Goal: Task Accomplishment & Management: Use online tool/utility

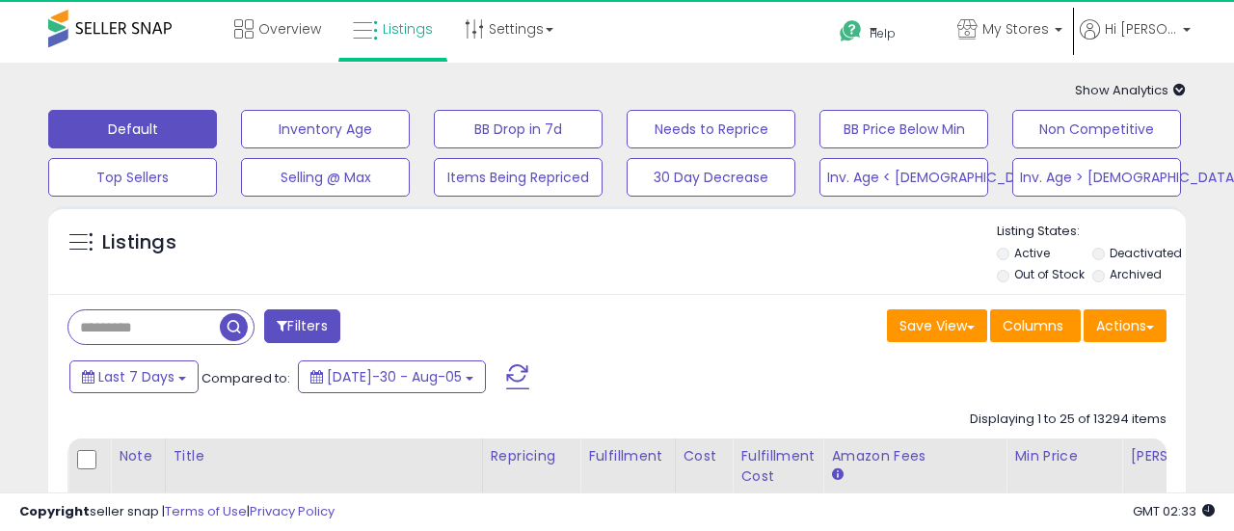
click at [1109, 254] on label "Deactivated" at bounding box center [1145, 253] width 72 height 16
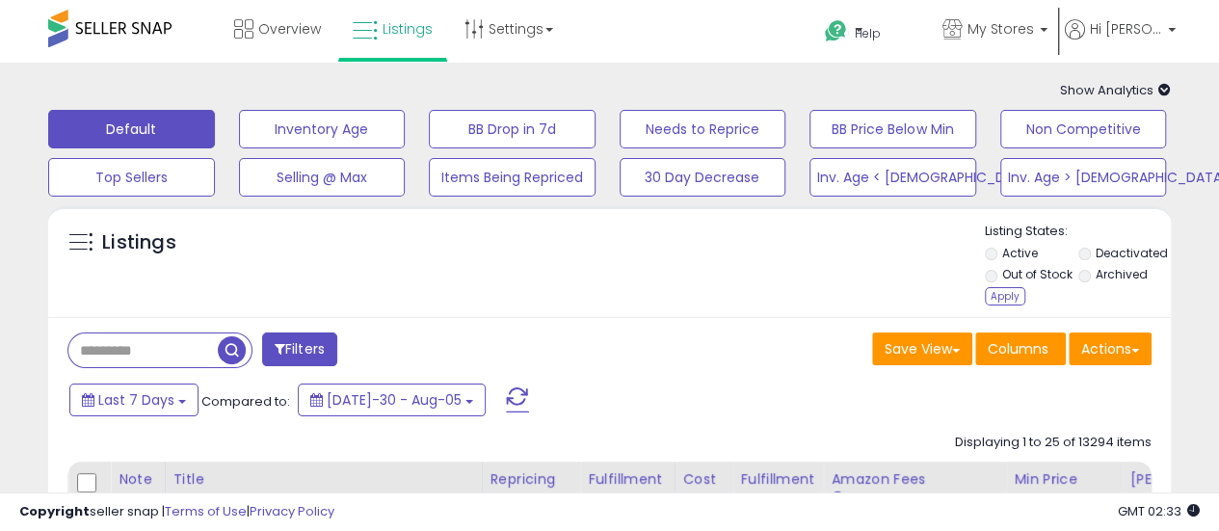
click at [989, 277] on div "Listings" at bounding box center [609, 267] width 1123 height 89
click at [997, 281] on li "Out of Stock" at bounding box center [1031, 276] width 92 height 21
click at [1005, 290] on div "Apply" at bounding box center [1005, 296] width 40 height 18
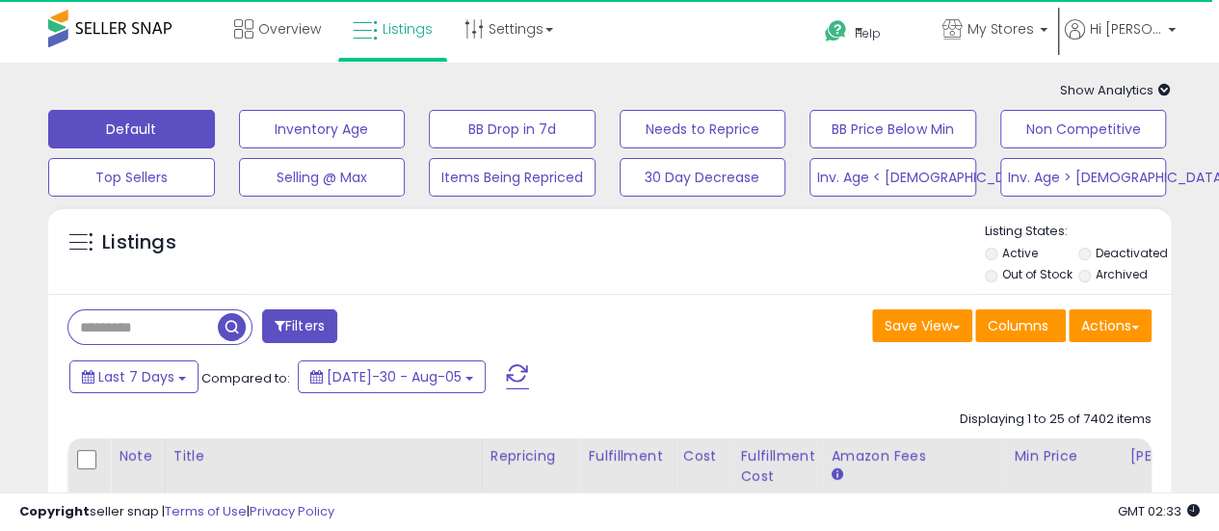
click at [128, 335] on input "text" at bounding box center [142, 327] width 149 height 34
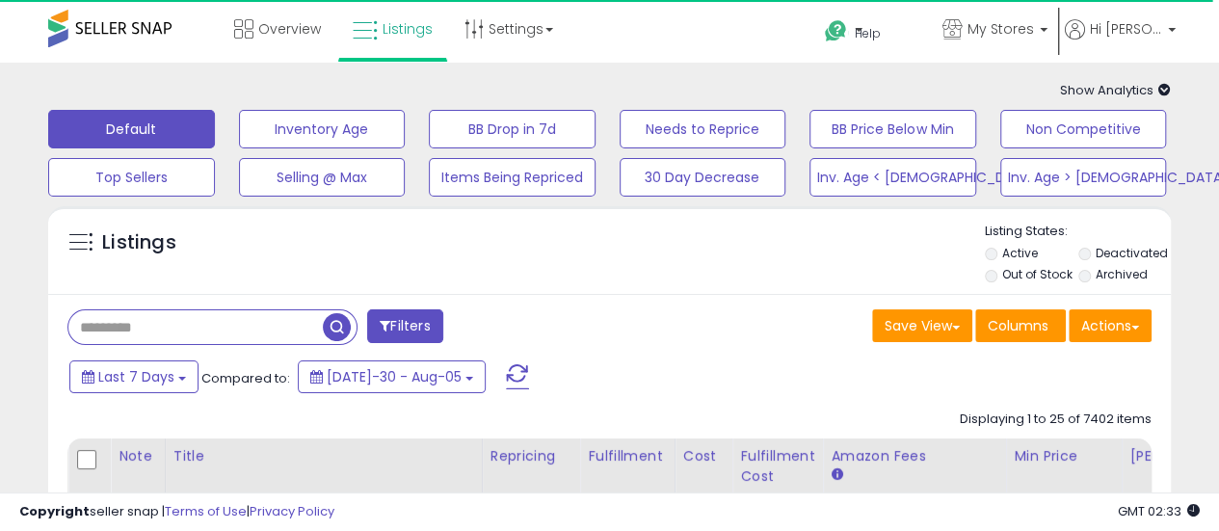
paste input "**********"
type input "**********"
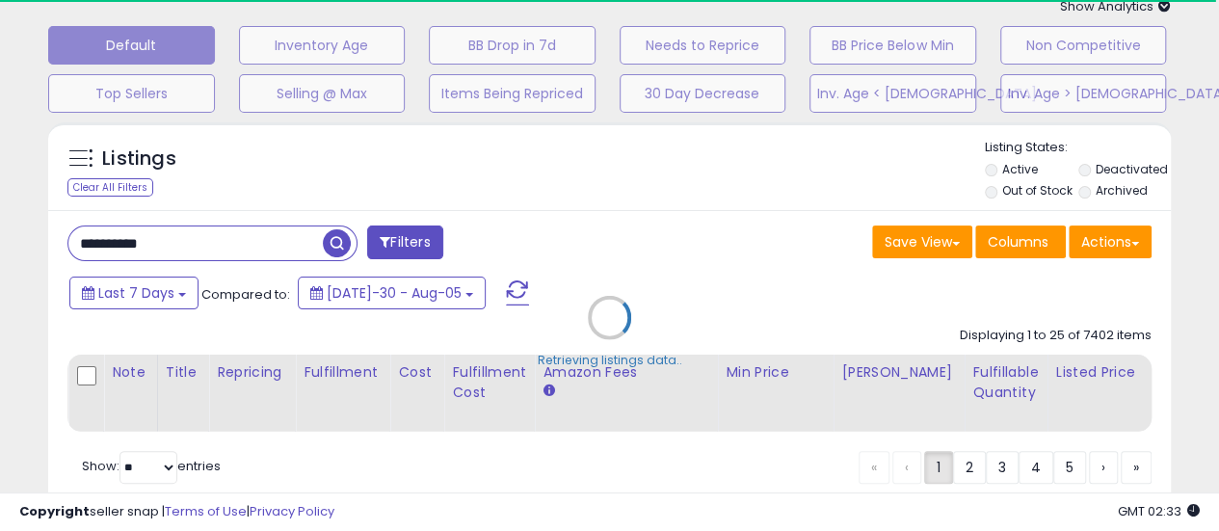
scroll to position [193, 0]
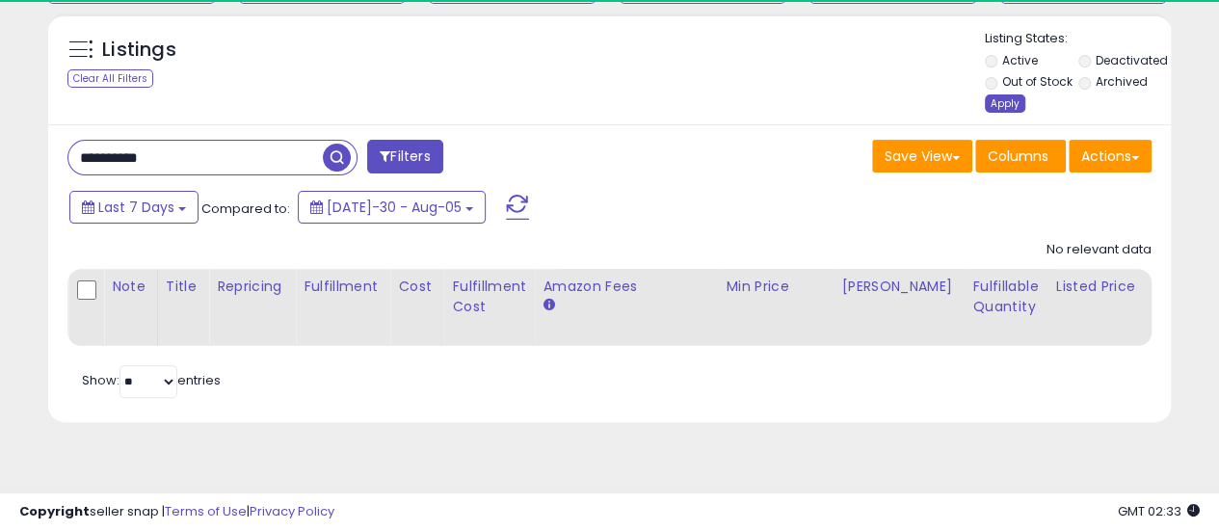
click at [999, 106] on div "Apply" at bounding box center [1005, 103] width 40 height 18
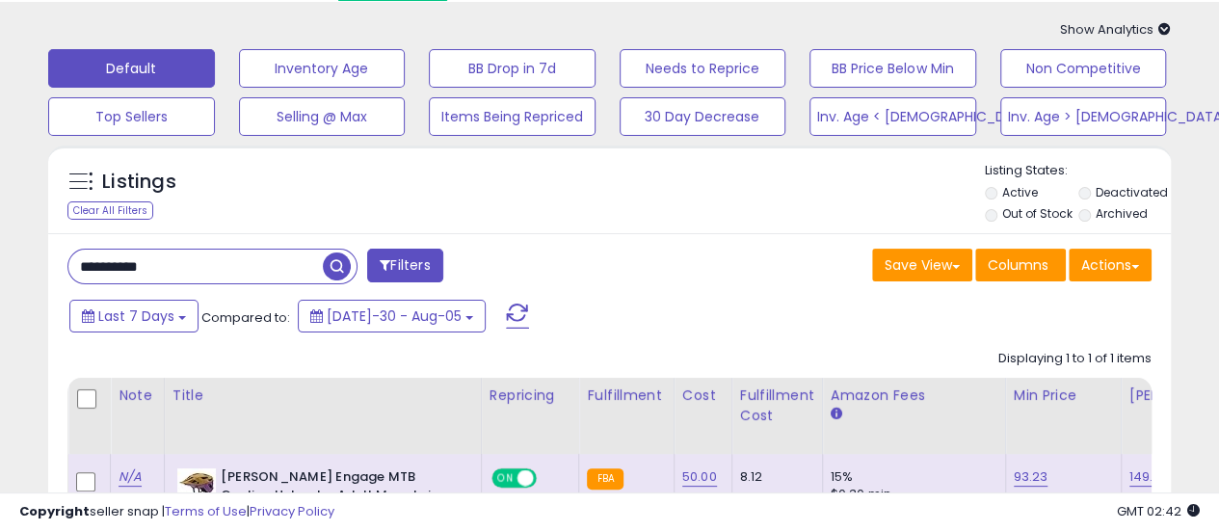
scroll to position [0, 0]
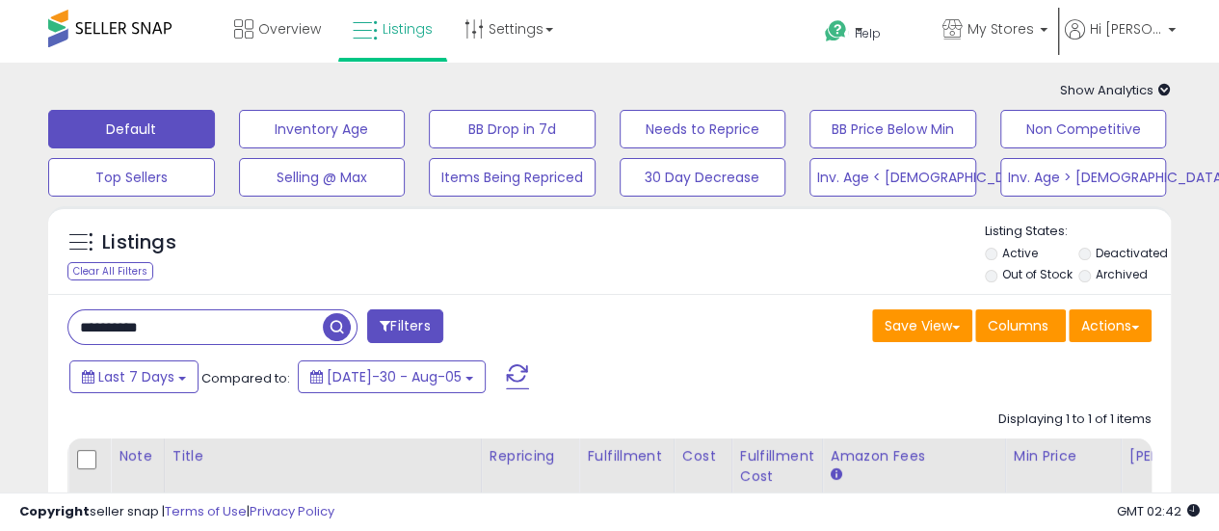
drag, startPoint x: 98, startPoint y: 327, endPoint x: 0, endPoint y: 321, distance: 98.5
click at [0, 325] on div "**********" at bounding box center [609, 474] width 1219 height 822
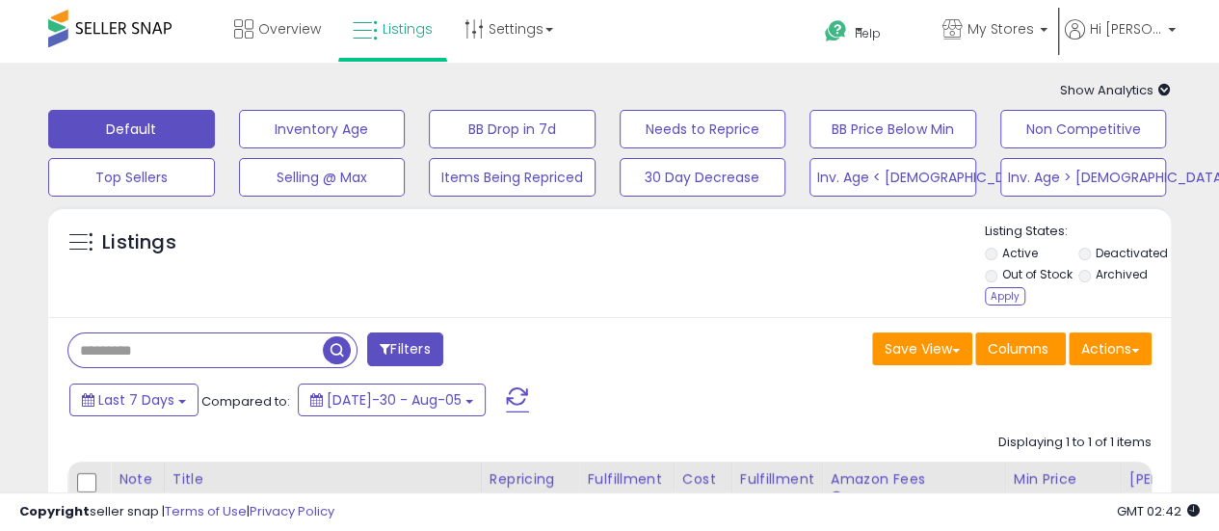
click at [997, 279] on li "Out of Stock" at bounding box center [1031, 276] width 92 height 21
click at [997, 296] on div "Apply" at bounding box center [1005, 296] width 40 height 18
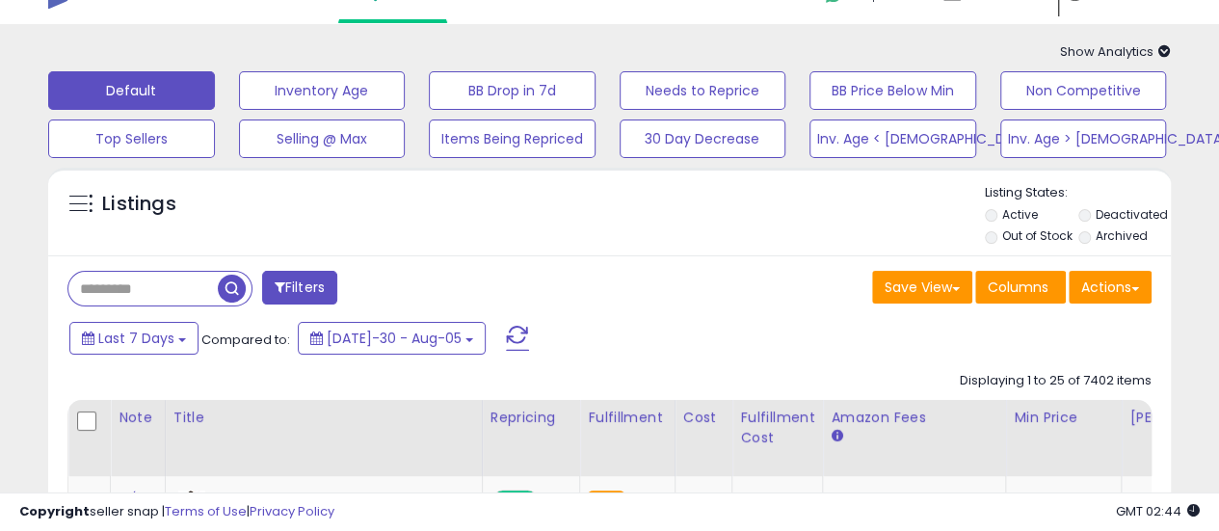
scroll to position [96, 0]
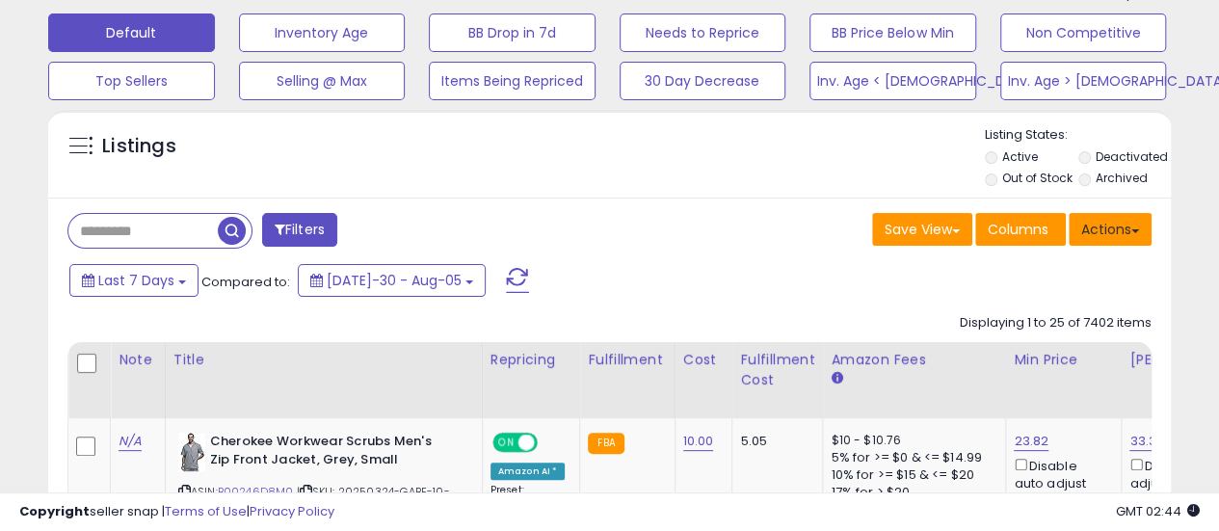
click at [1110, 245] on button "Actions" at bounding box center [1110, 229] width 83 height 33
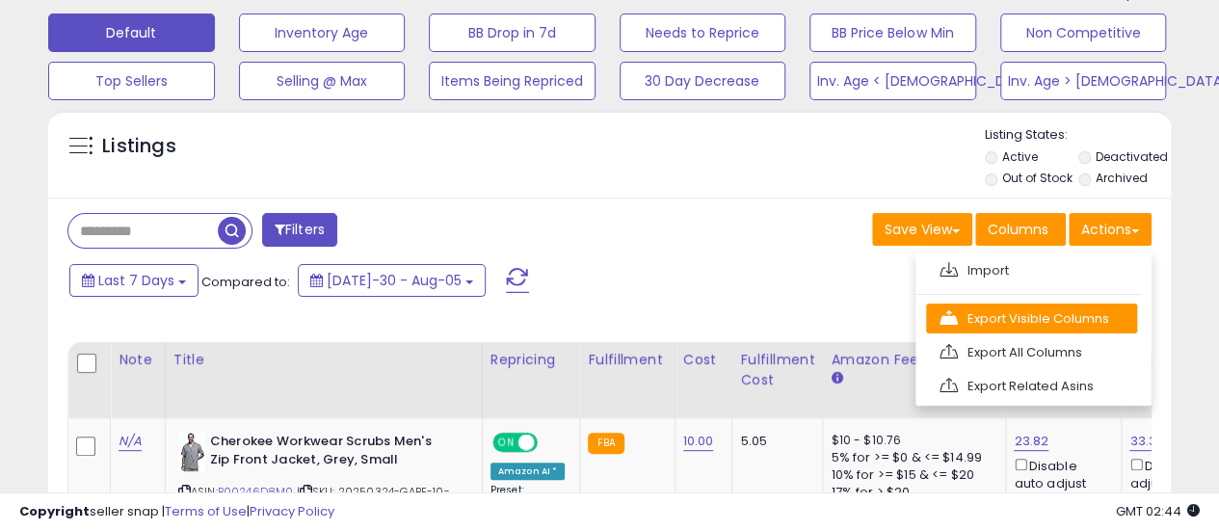
click at [1055, 309] on link "Export Visible Columns" at bounding box center [1031, 319] width 211 height 30
